Goal: Information Seeking & Learning: Learn about a topic

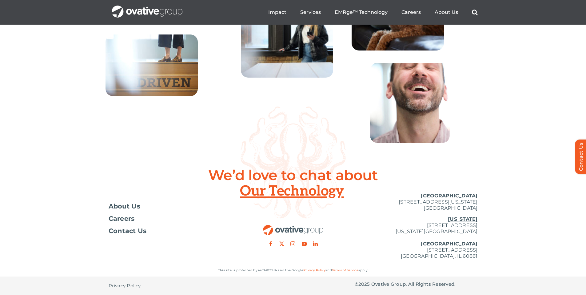
scroll to position [2203, 0]
click at [159, 94] on img at bounding box center [152, 65] width 92 height 62
click at [130, 209] on span "About Us" at bounding box center [125, 206] width 32 height 6
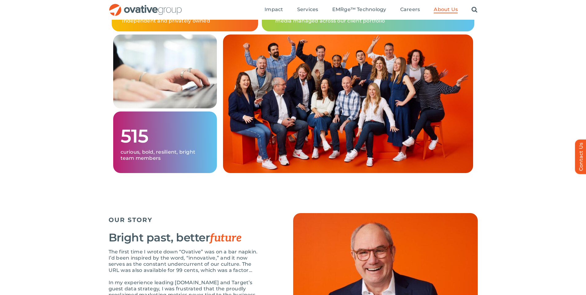
scroll to position [643, 0]
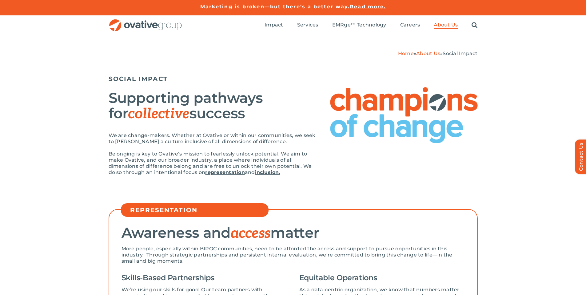
click at [267, 140] on p "We are change-makers. Whether at Ovative or within our communities, we seek to …" at bounding box center [213, 138] width 209 height 12
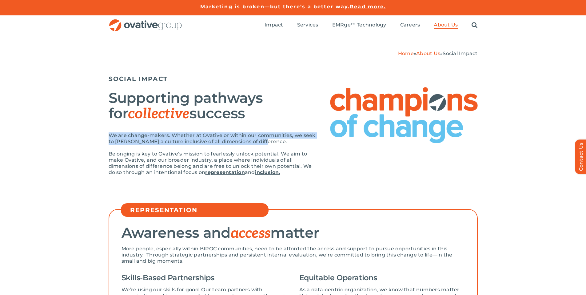
drag, startPoint x: 269, startPoint y: 142, endPoint x: 103, endPoint y: 136, distance: 165.9
click at [103, 136] on div "Home » About Us » Social Impact SOCIAL IMPACT Supporting pathways for collectiv…" at bounding box center [293, 117] width 586 height 165
copy p "We are change-makers. Whether at Ovative or within our communities, we seek to …"
click at [261, 143] on p "We are change-makers. Whether at Ovative or within our communities, we seek to …" at bounding box center [213, 138] width 209 height 12
drag, startPoint x: 256, startPoint y: 142, endPoint x: 258, endPoint y: 136, distance: 7.1
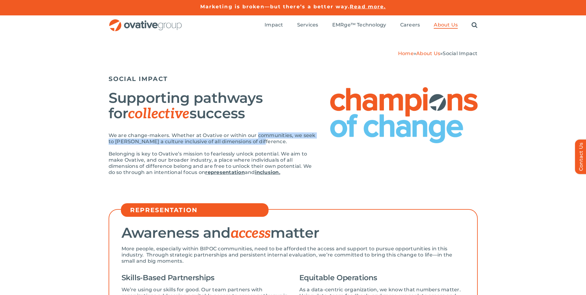
click at [258, 136] on p "We are change-makers. Whether at Ovative or within our communities, we seek to …" at bounding box center [213, 138] width 209 height 12
copy p "communities, we seek to foster a culture inclusive of all dimensions of differe…"
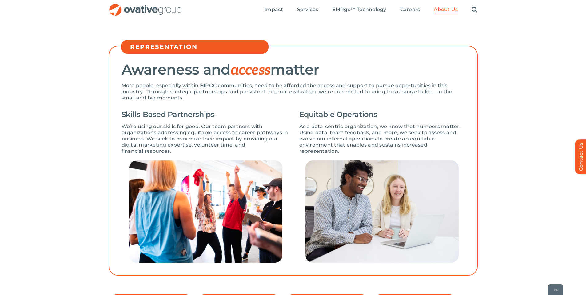
scroll to position [165, 0]
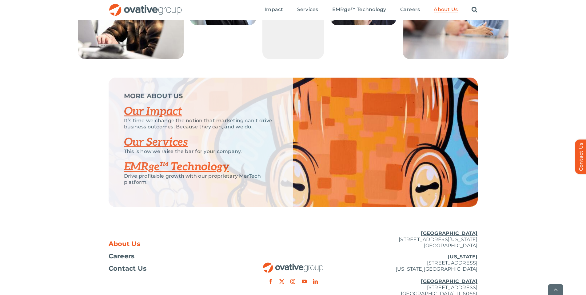
scroll to position [1265, 0]
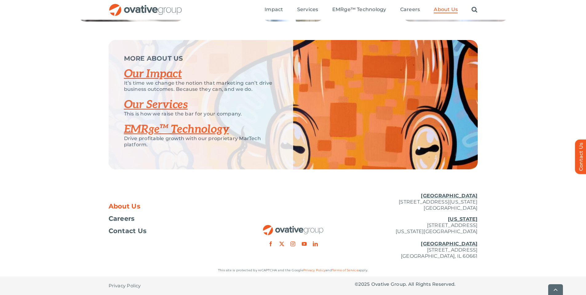
click at [154, 111] on link "Our Services" at bounding box center [156, 105] width 64 height 14
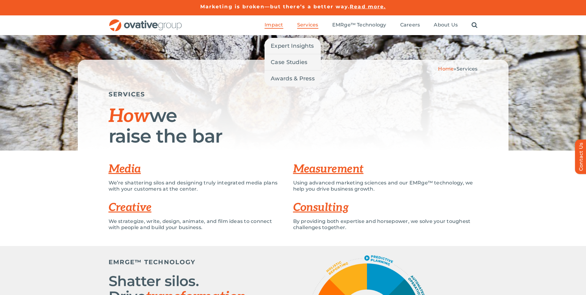
click at [277, 25] on span "Impact" at bounding box center [274, 25] width 18 height 6
